Goal: Find specific page/section: Find specific page/section

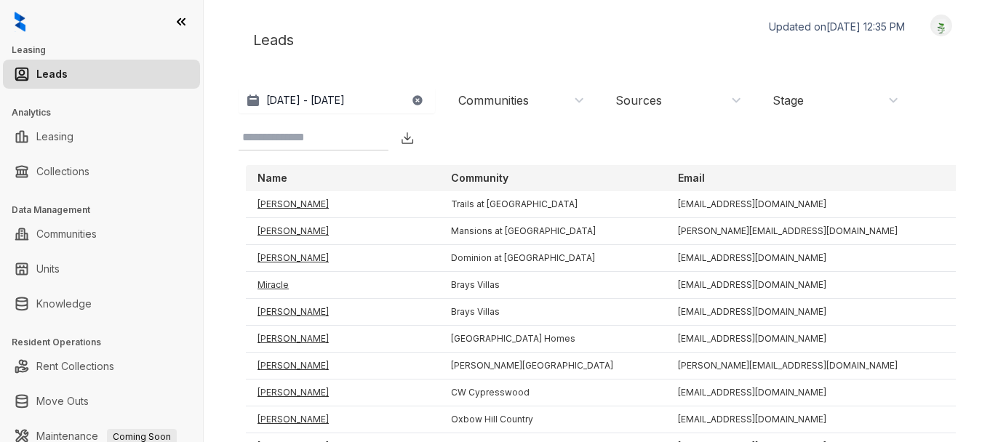
click at [581, 100] on div "Communities" at bounding box center [521, 100] width 127 height 16
click at [627, 145] on div "[DATE] - [DATE] [DATE] Last 7 days Last 30 days Month to date Year to date Comm…" at bounding box center [601, 118] width 725 height 63
click at [592, 132] on div "[DATE] - [DATE] [DATE] Last 7 days Last 30 days Month to date Year to date Comm…" at bounding box center [601, 118] width 725 height 63
click at [669, 98] on div "Sources" at bounding box center [679, 100] width 127 height 16
click at [553, 143] on div "[DATE] - [DATE] [DATE] Last 7 days Last 30 days Month to date Year to date Comm…" at bounding box center [601, 118] width 725 height 63
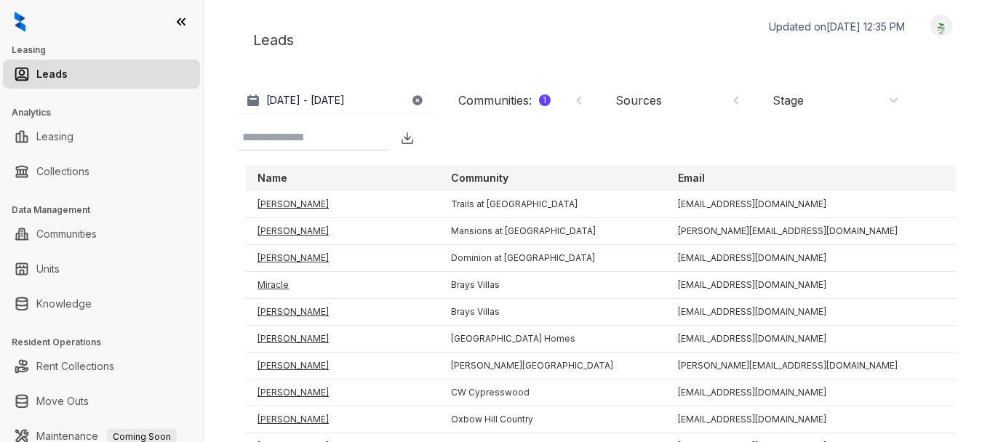
click at [68, 75] on link "Leads" at bounding box center [51, 74] width 31 height 29
click at [183, 16] on icon at bounding box center [181, 22] width 15 height 15
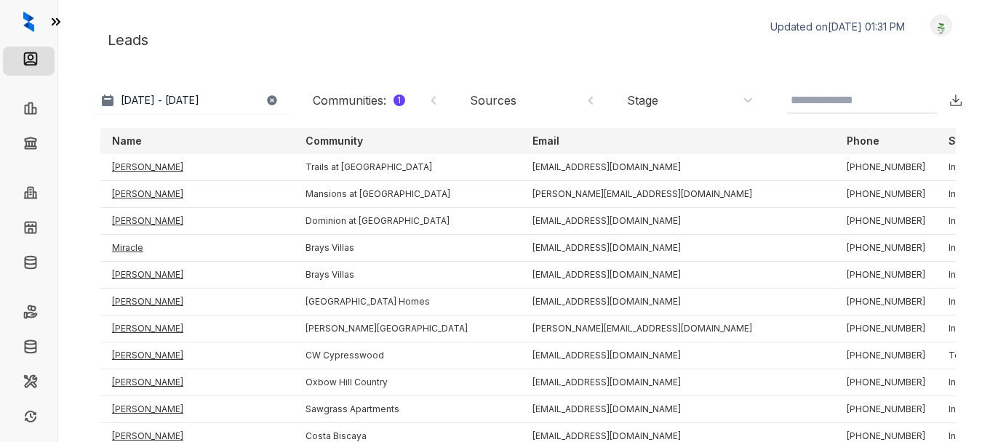
click at [58, 21] on icon at bounding box center [56, 22] width 15 height 15
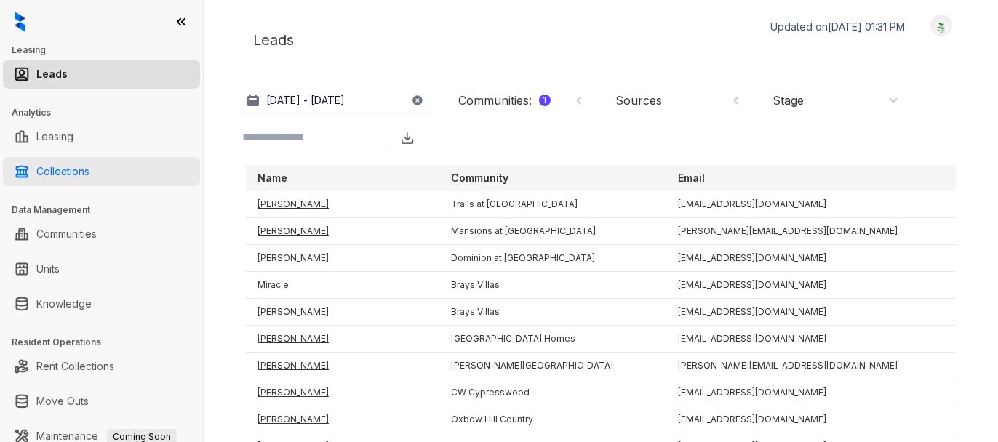
click at [47, 175] on link "Collections" at bounding box center [62, 171] width 53 height 29
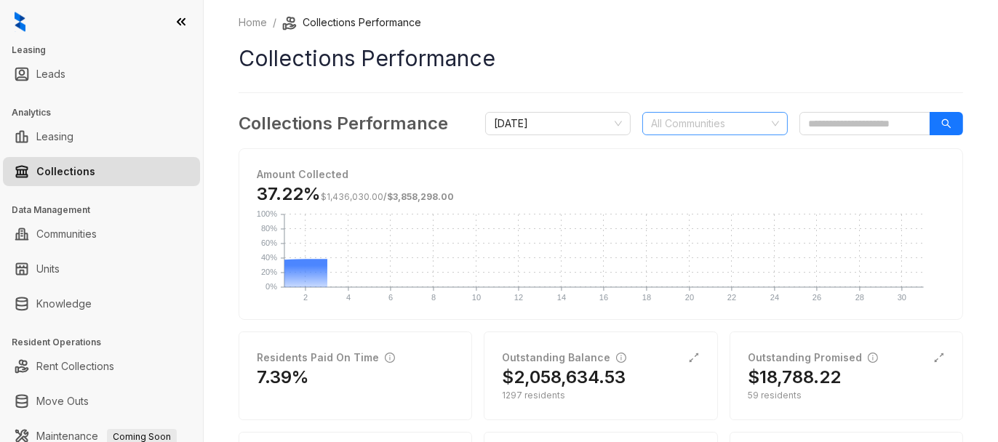
click at [753, 124] on div "All Communities" at bounding box center [715, 123] width 146 height 23
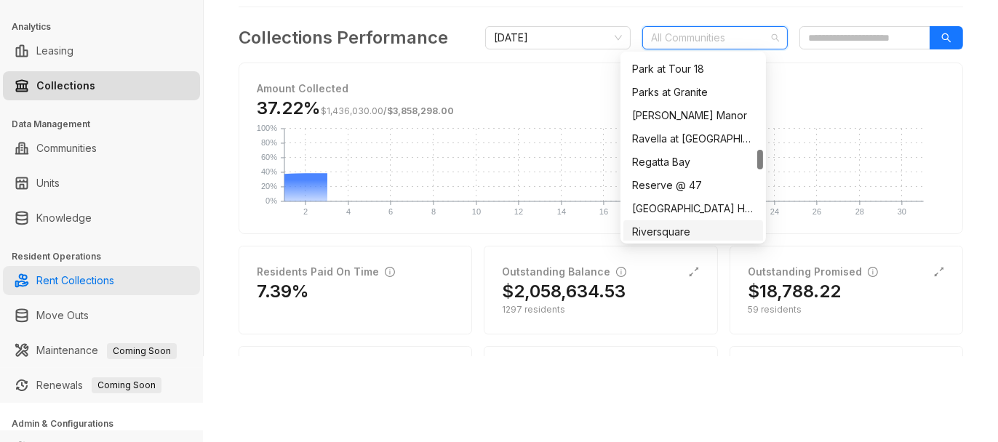
scroll to position [143, 0]
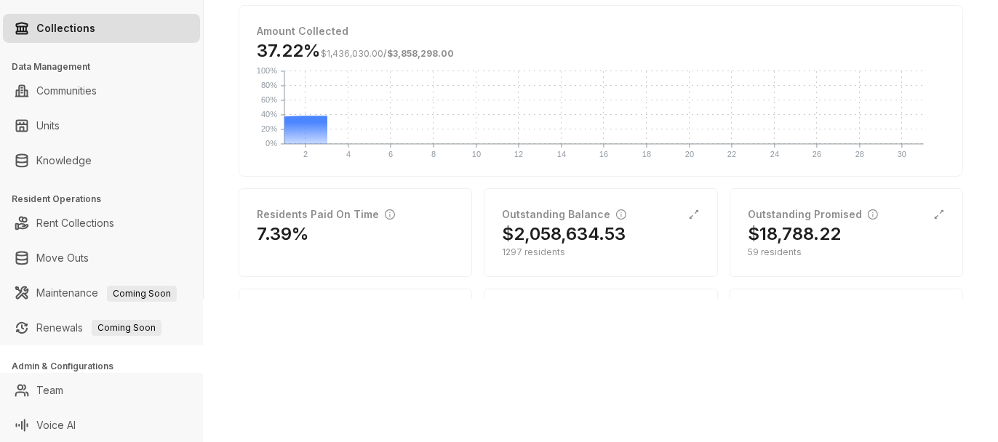
click at [417, 341] on div "Leasing Leads Analytics Leasing Collections Data Management Communities Units K…" at bounding box center [499, 221] width 998 height 442
click at [97, 212] on link "Rent Collections" at bounding box center [75, 223] width 78 height 29
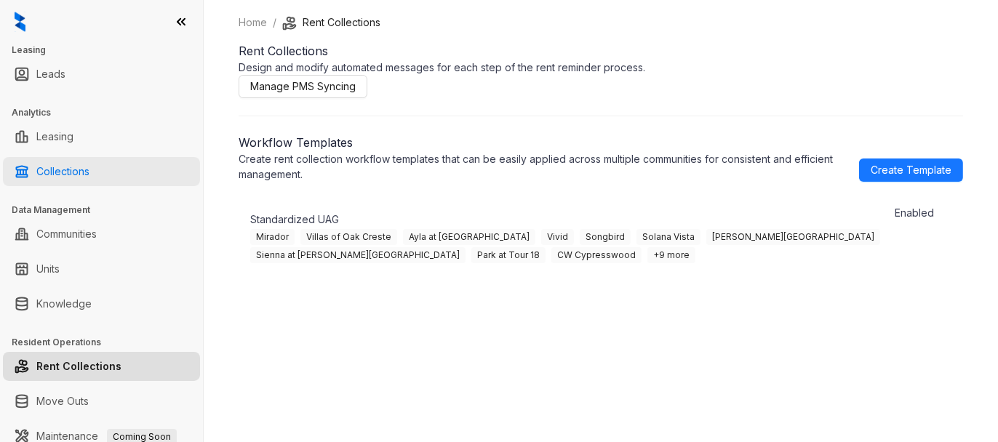
click at [40, 166] on link "Collections" at bounding box center [62, 171] width 53 height 29
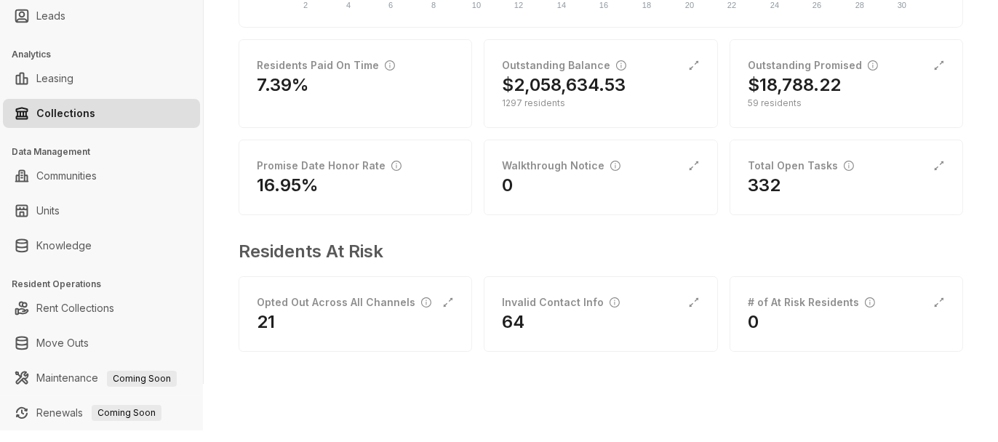
scroll to position [143, 0]
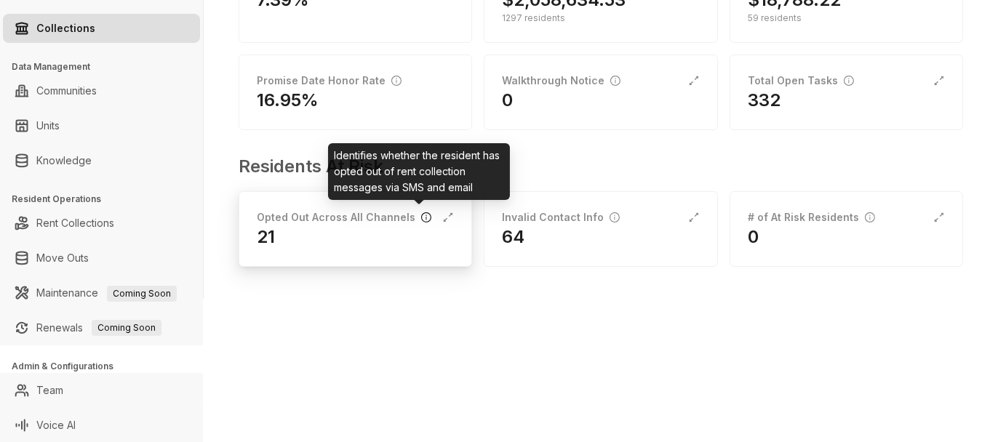
click at [426, 215] on icon "info-circle" at bounding box center [426, 217] width 1 height 5
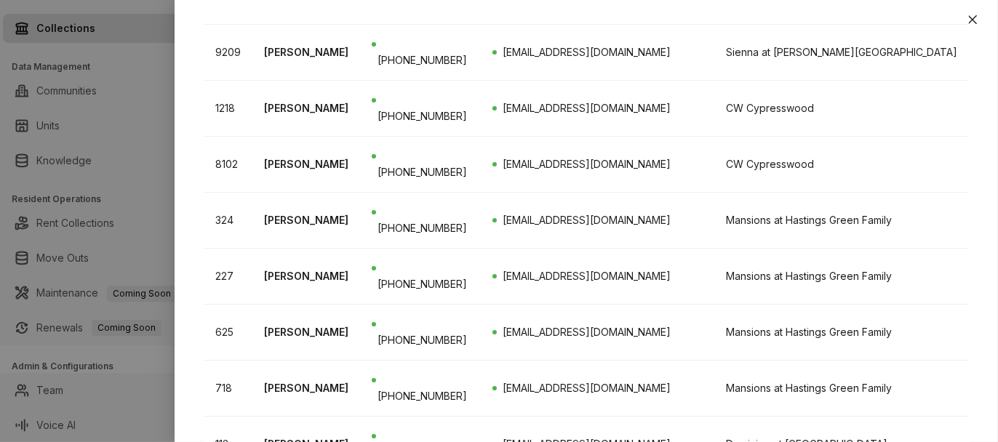
scroll to position [589, 0]
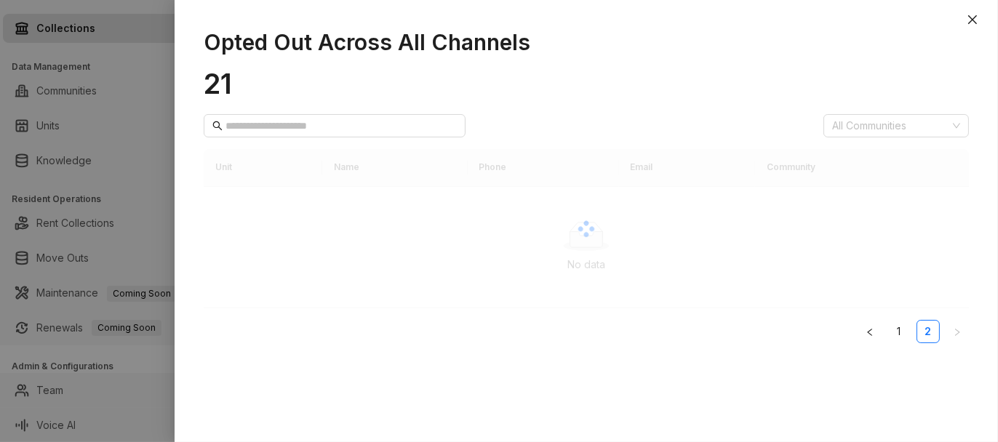
scroll to position [0, 0]
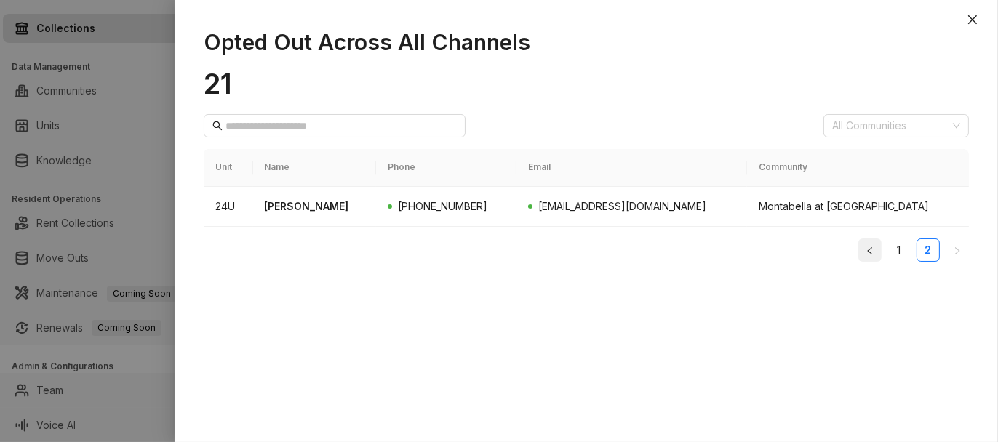
click at [871, 254] on icon "left" at bounding box center [870, 251] width 9 height 9
